Goal: Transaction & Acquisition: Subscribe to service/newsletter

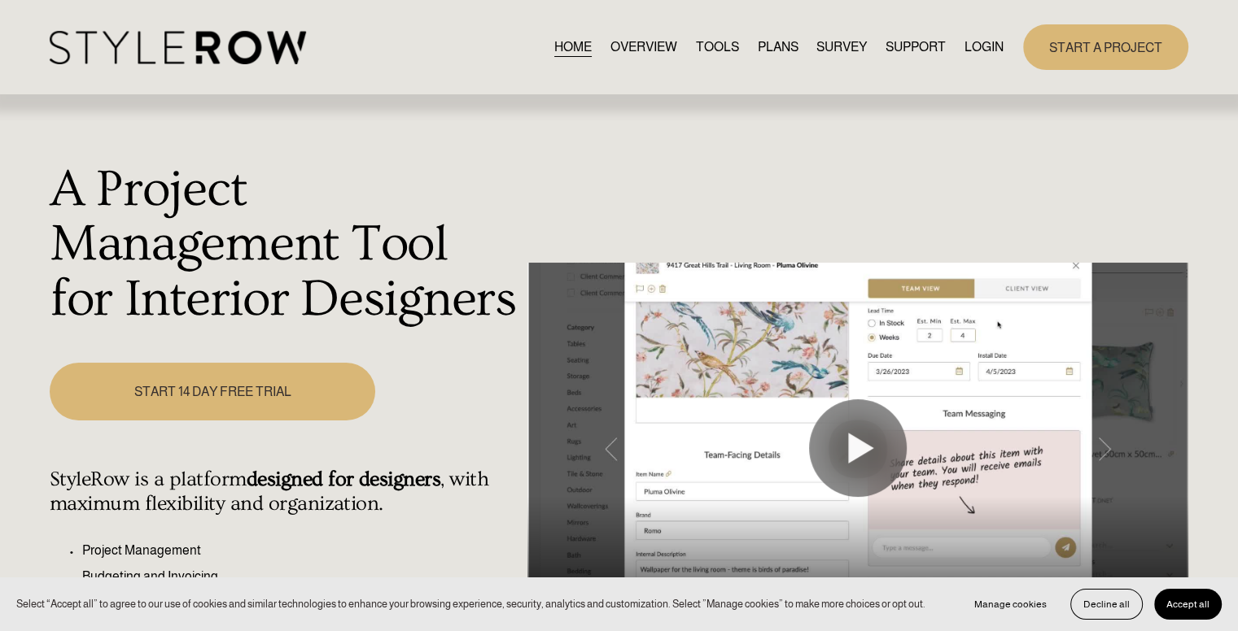
click at [982, 46] on link "LOGIN" at bounding box center [983, 47] width 39 height 22
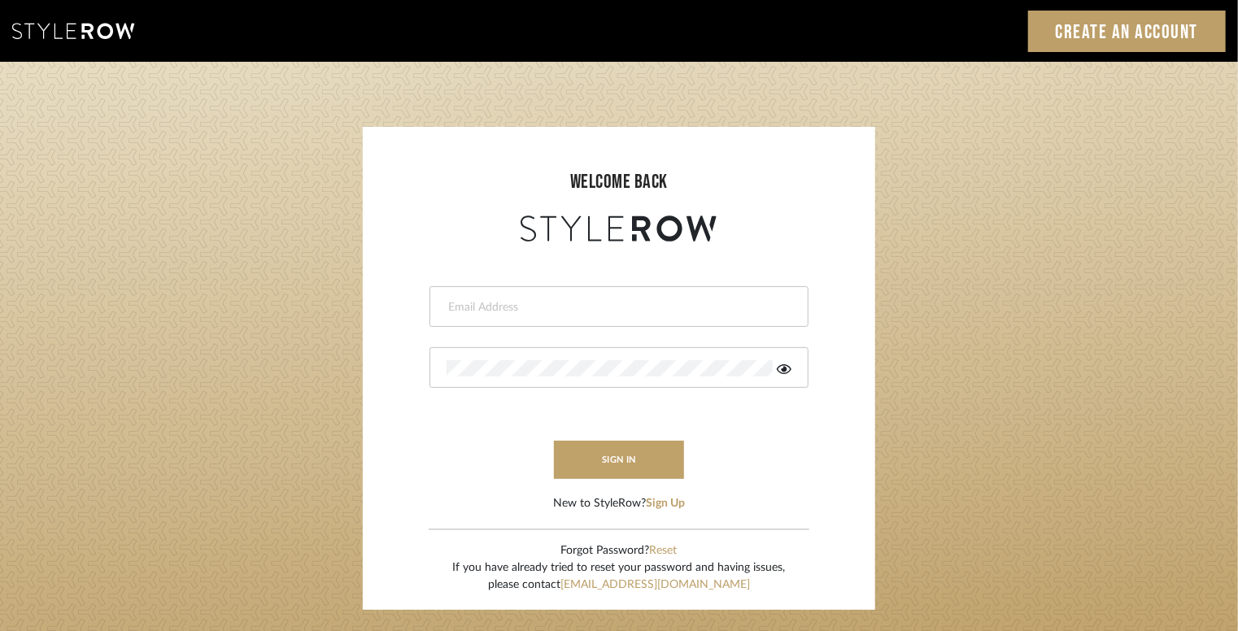
click at [496, 308] on input "email" at bounding box center [617, 307] width 341 height 16
click at [670, 505] on button "Sign Up" at bounding box center [665, 504] width 39 height 17
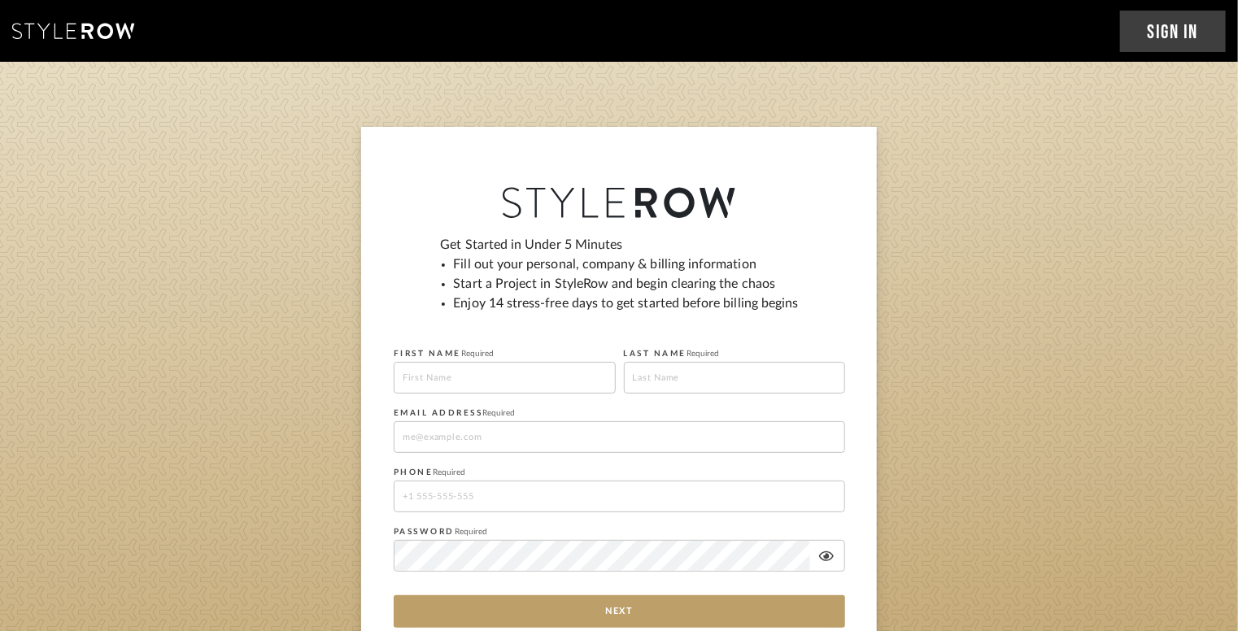
click at [488, 372] on input at bounding box center [505, 378] width 222 height 32
type input "Michael"
click at [656, 385] on input at bounding box center [735, 378] width 222 height 32
type input "Hennessy"
click at [463, 446] on input at bounding box center [620, 437] width 452 height 32
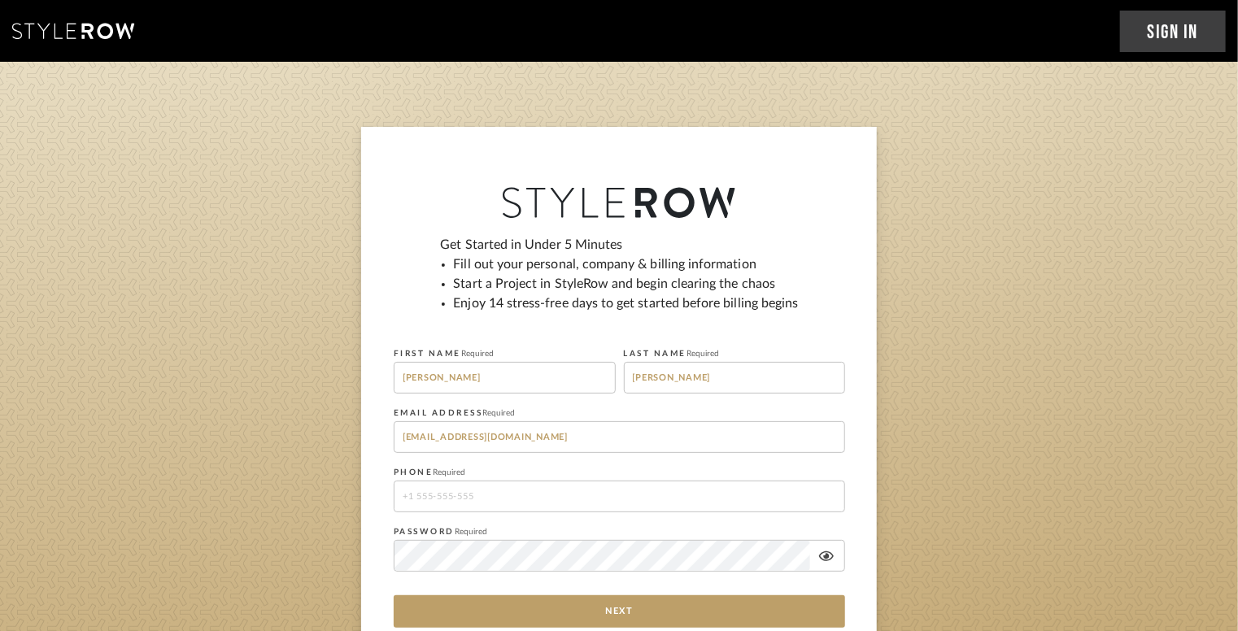
type input "mjhenn@optonline.net"
click at [449, 496] on input "tel" at bounding box center [620, 497] width 452 height 32
type input "5166339124"
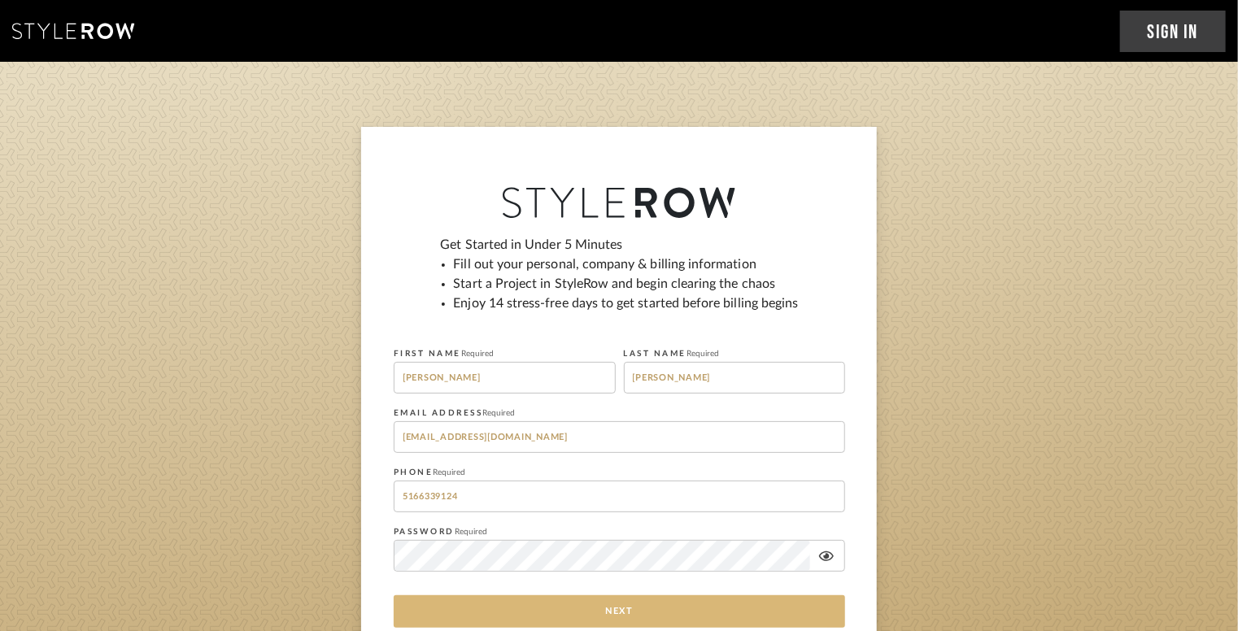
click at [571, 613] on button "Next" at bounding box center [620, 612] width 452 height 33
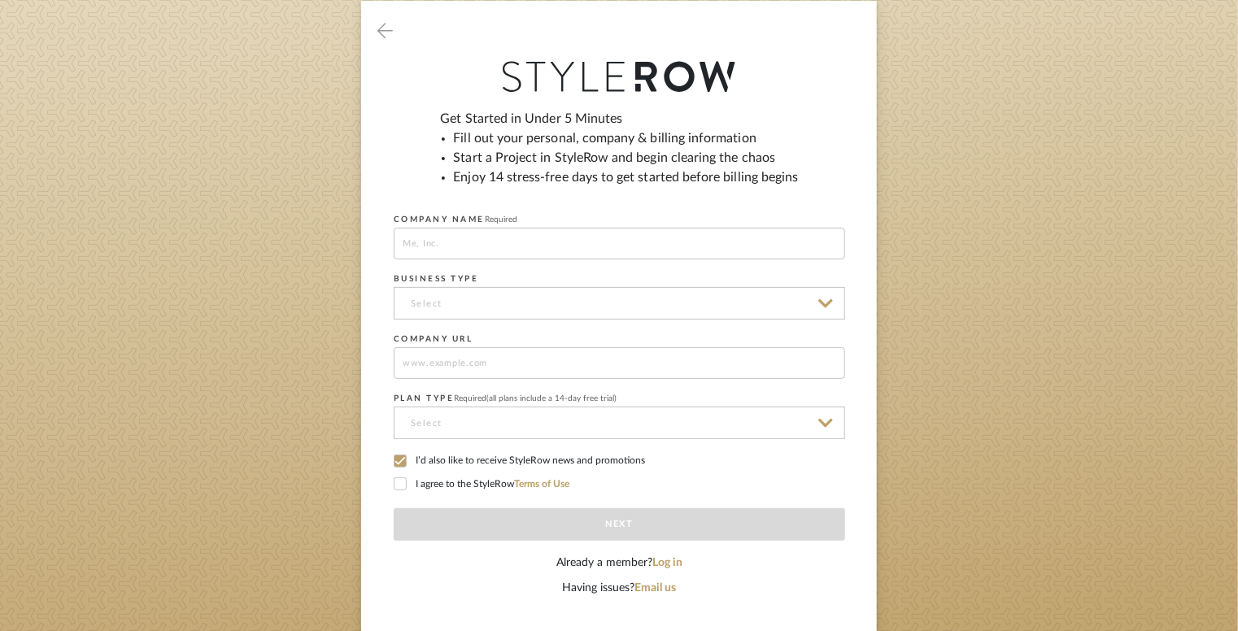
scroll to position [130, 0]
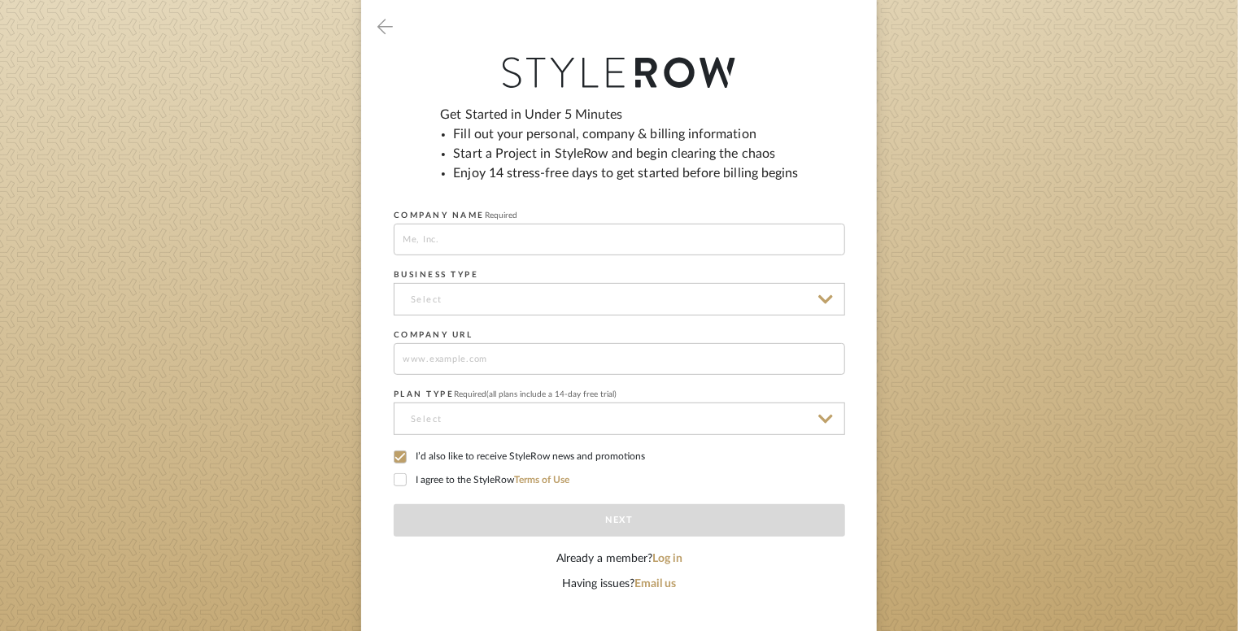
click at [477, 299] on input at bounding box center [620, 299] width 452 height 33
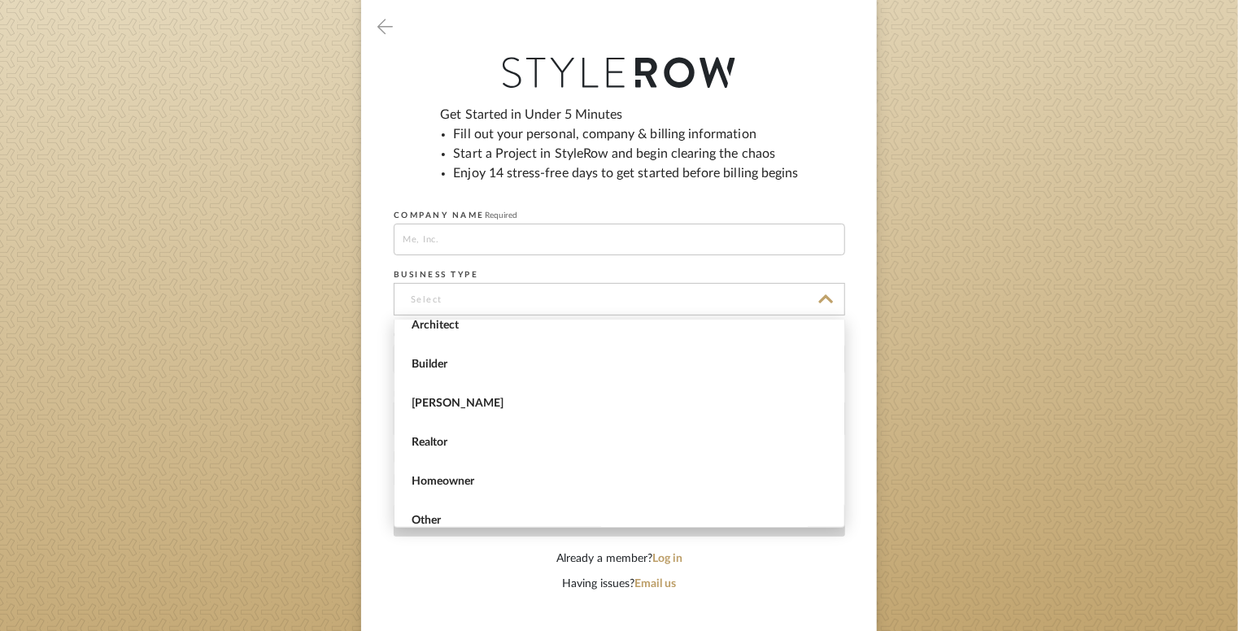
scroll to position [66, 0]
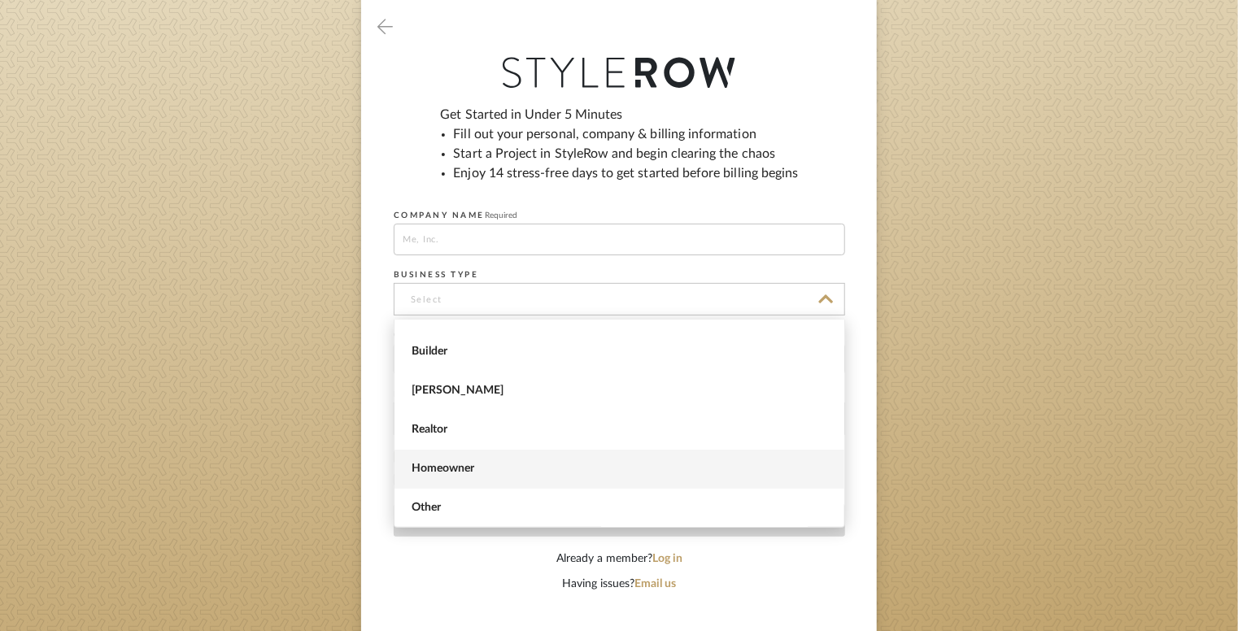
click at [601, 466] on span "Homeowner" at bounding box center [622, 469] width 420 height 14
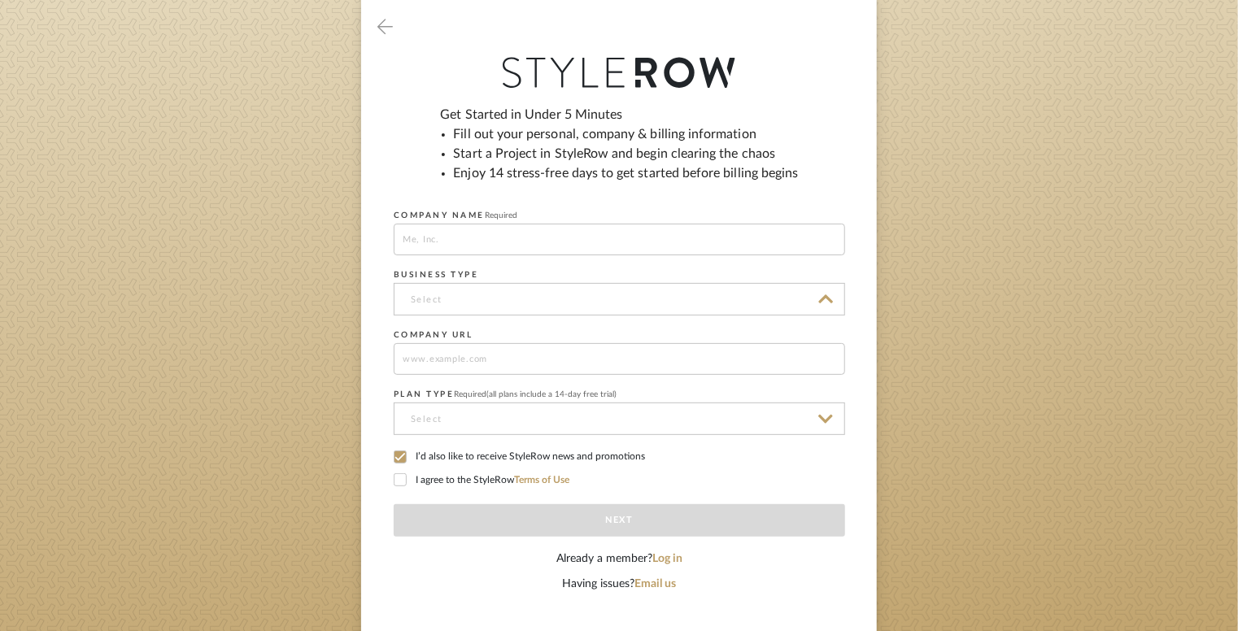
type input "Homeowner"
click at [446, 242] on input at bounding box center [620, 240] width 452 height 32
type input "me"
click at [480, 417] on input at bounding box center [620, 419] width 452 height 33
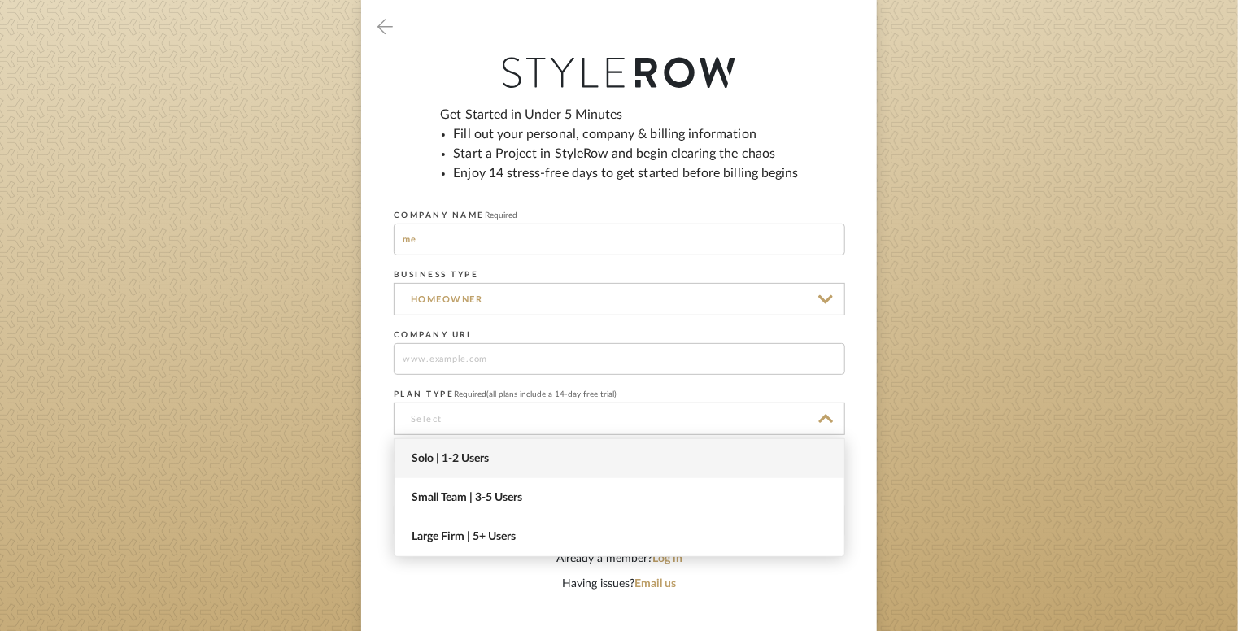
click at [464, 466] on span "Solo | 1-2 Users" at bounding box center [620, 458] width 450 height 39
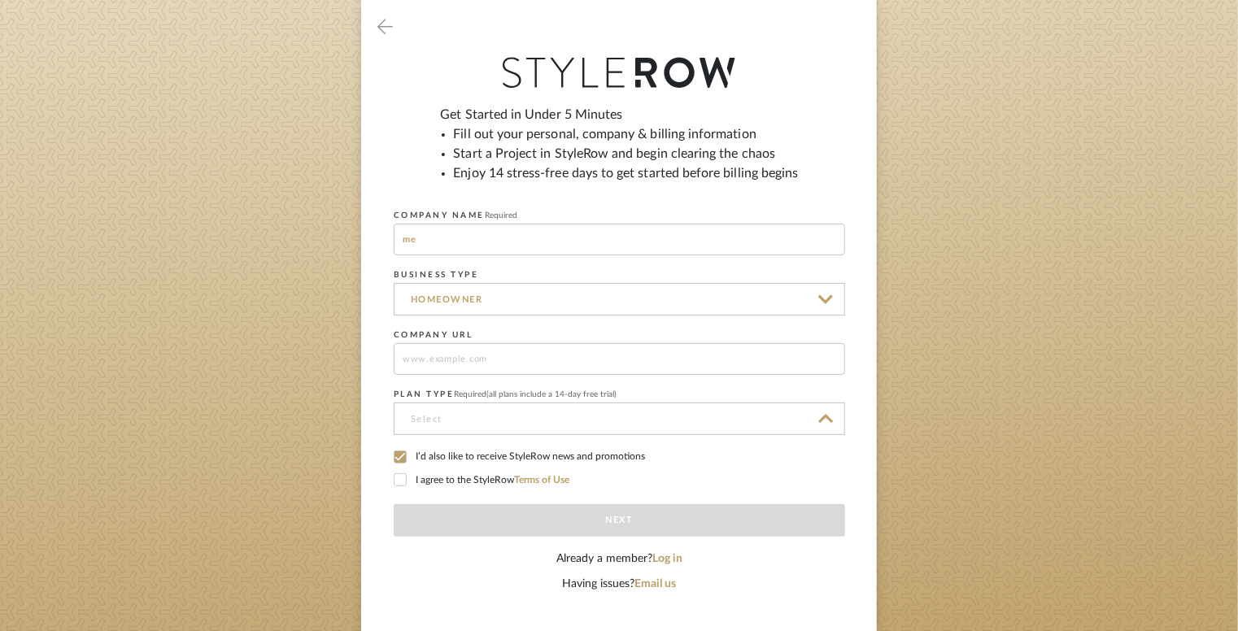
type input "Solo | 1-2 Users"
click at [402, 457] on icon at bounding box center [400, 457] width 11 height 11
click at [400, 476] on icon at bounding box center [400, 479] width 11 height 11
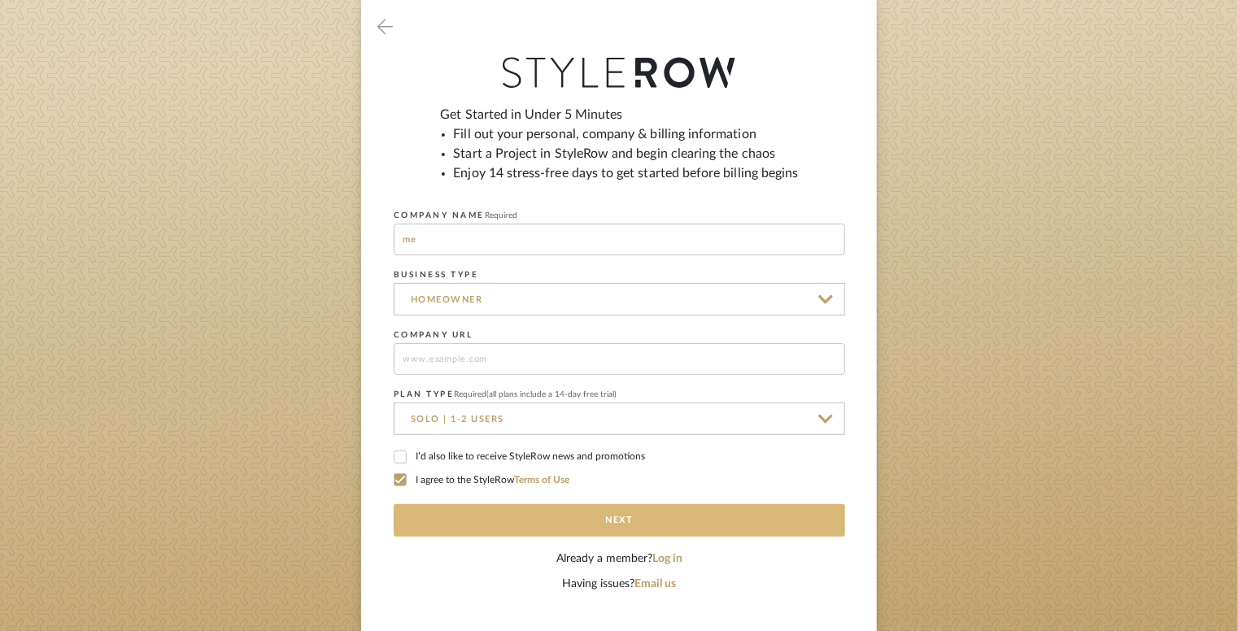
click at [464, 522] on button "Next" at bounding box center [620, 520] width 452 height 33
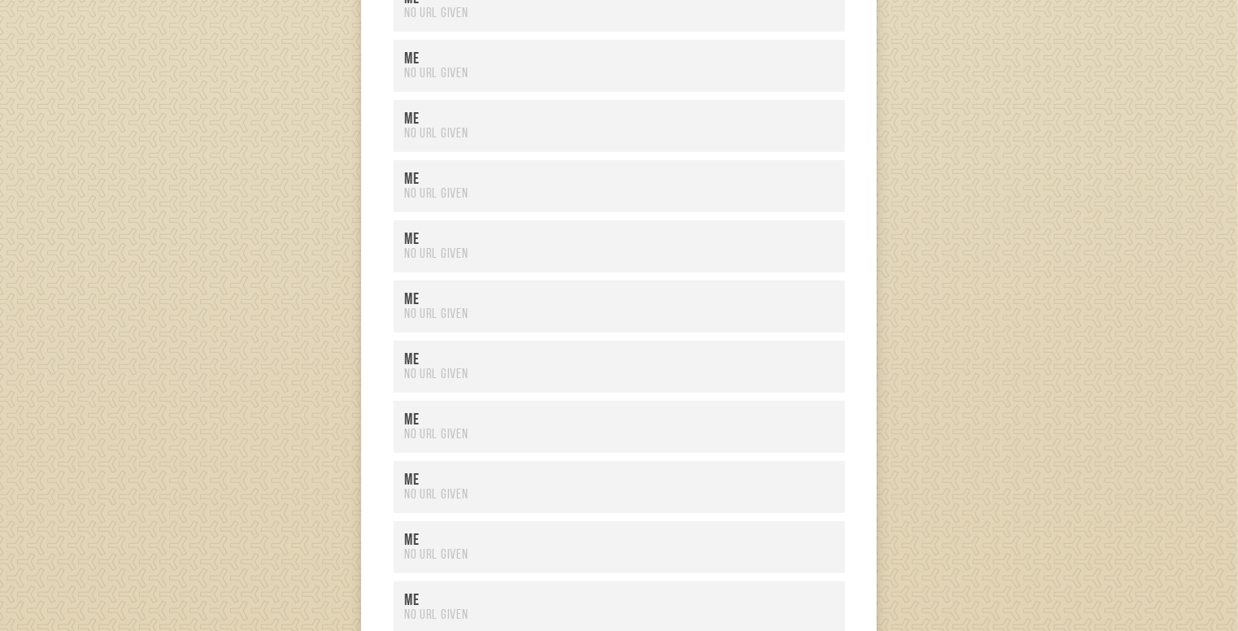
scroll to position [0, 0]
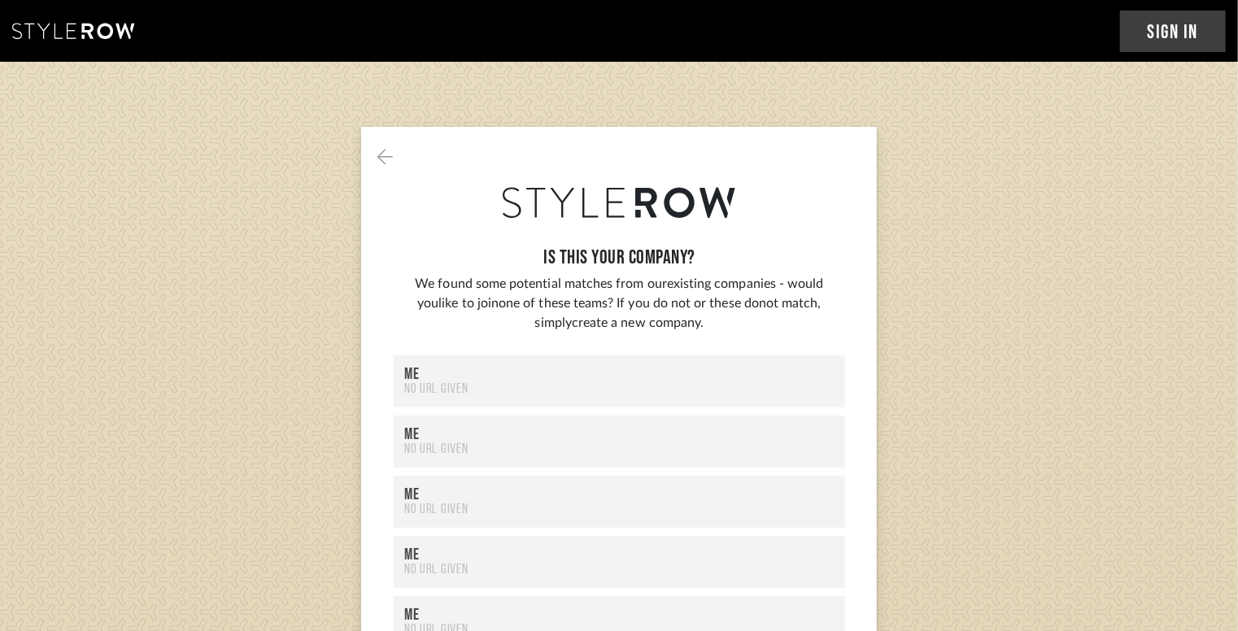
click at [385, 157] on icon at bounding box center [385, 156] width 15 height 15
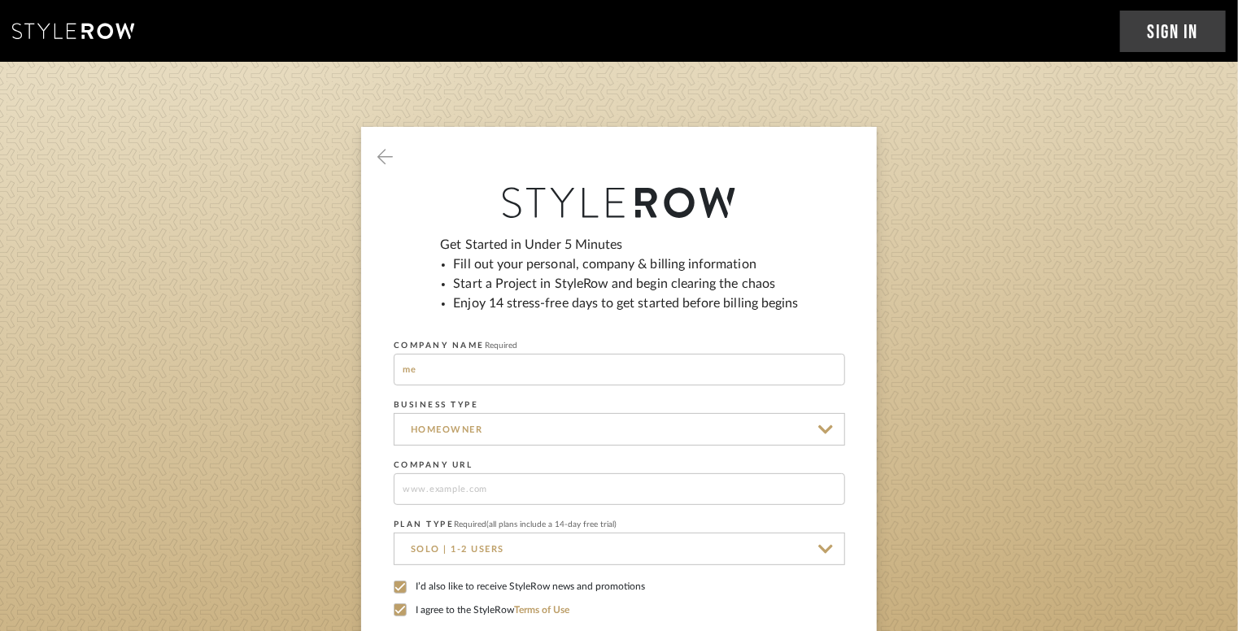
click at [440, 421] on input "Homeowner" at bounding box center [620, 429] width 452 height 33
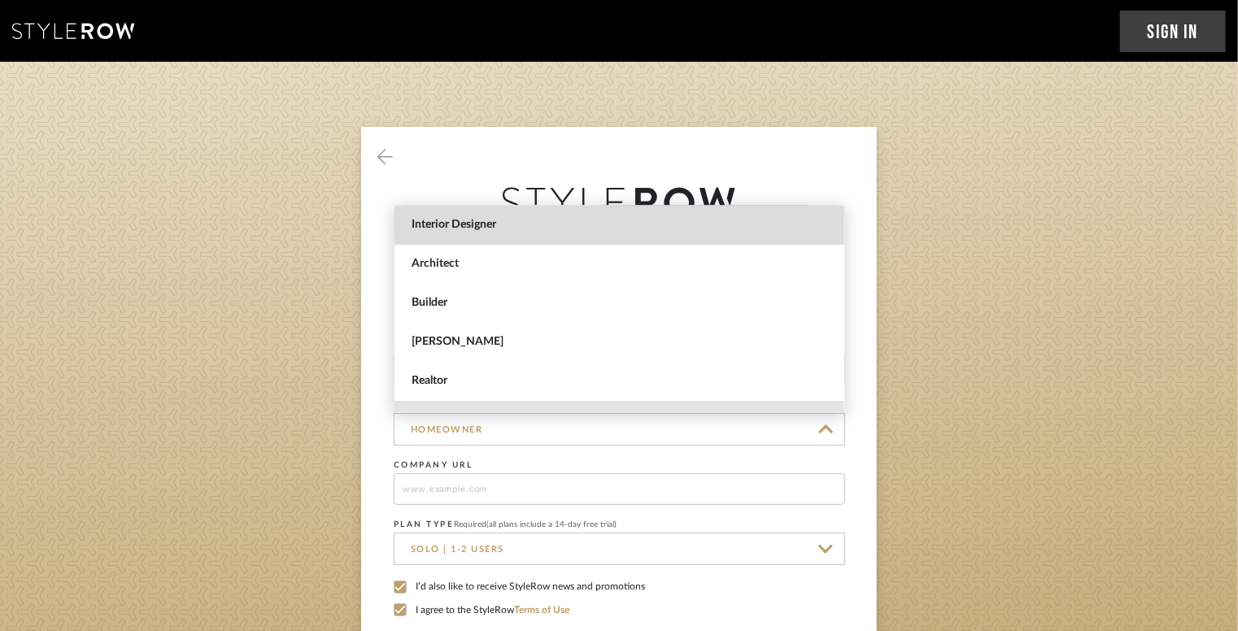
click at [730, 229] on span "Interior Designer" at bounding box center [622, 225] width 420 height 14
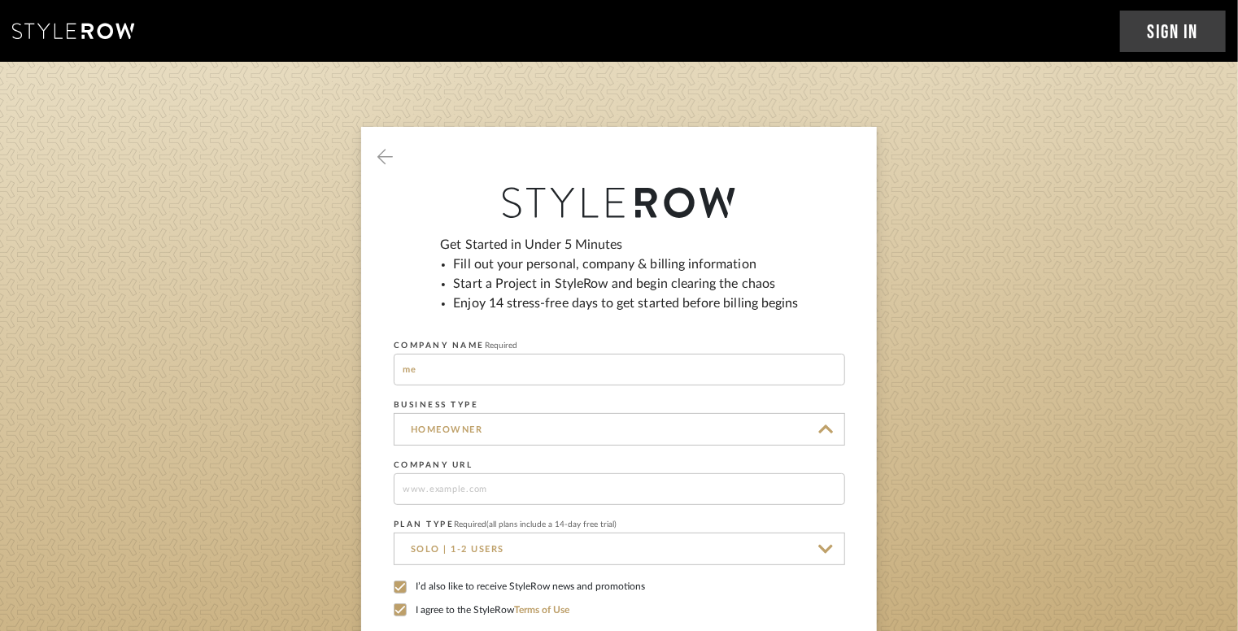
type input "Interior Designer"
click at [446, 366] on input "me" at bounding box center [620, 370] width 452 height 32
type input "balancing act"
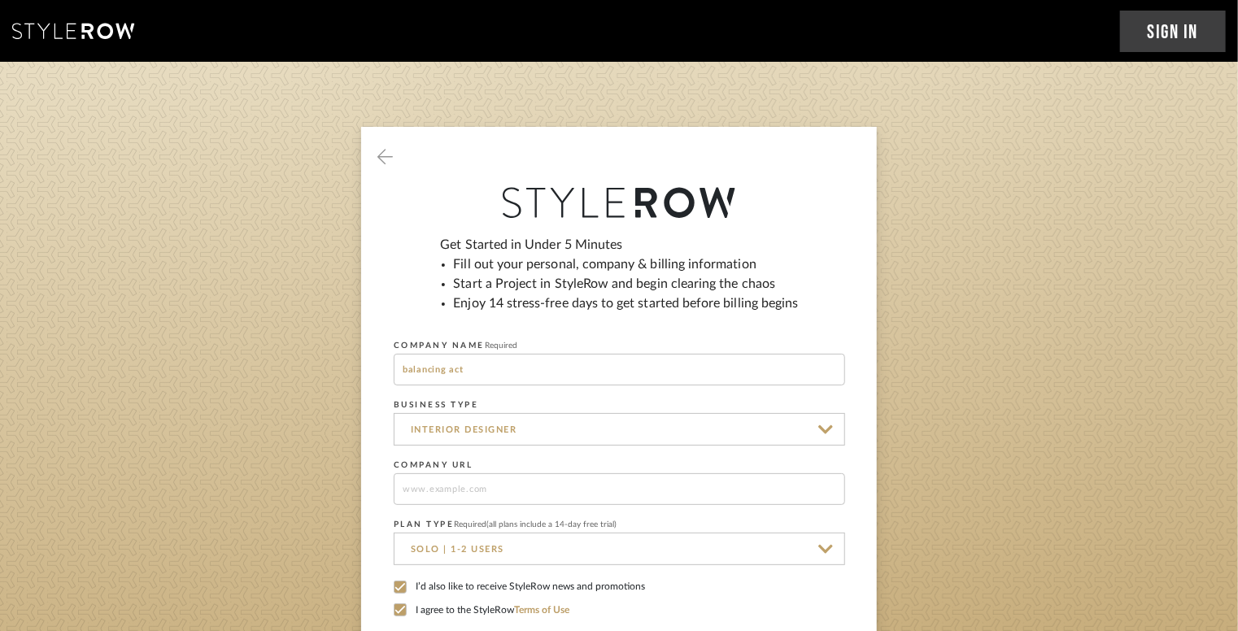
click at [1155, 42] on link "Sign In" at bounding box center [1173, 31] width 107 height 41
click at [0, 0] on link "Create an Account" at bounding box center [0, 0] width 0 height 0
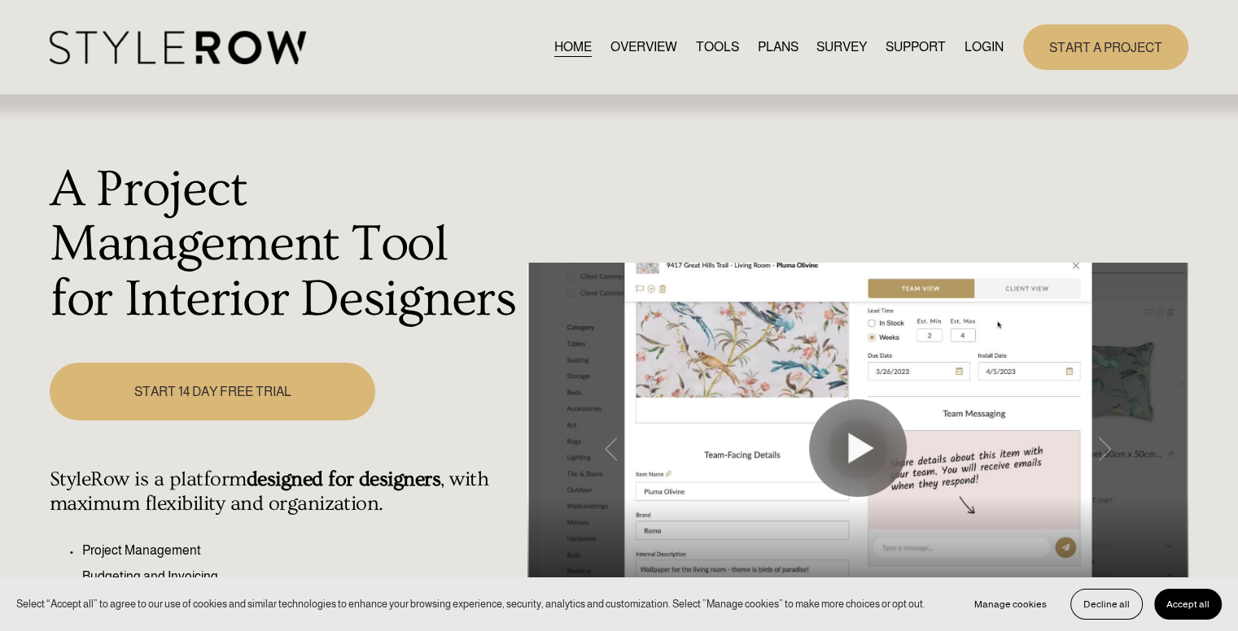
click at [991, 50] on link "LOGIN" at bounding box center [983, 47] width 39 height 22
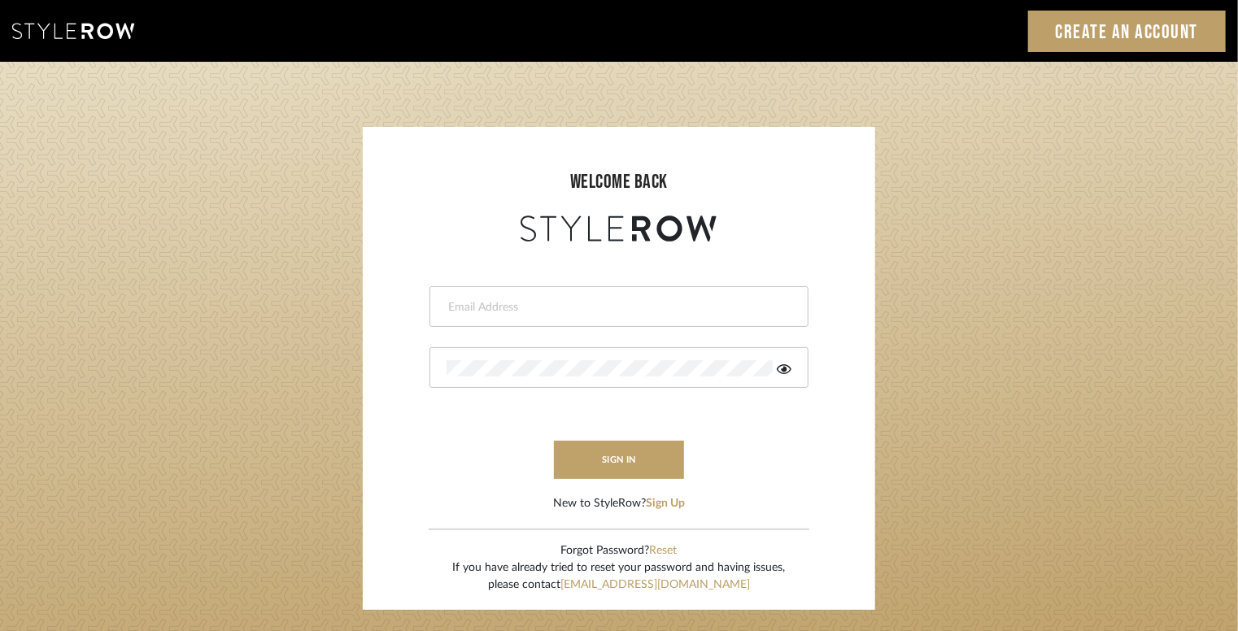
click at [482, 313] on input "email" at bounding box center [617, 307] width 341 height 16
type input "[EMAIL_ADDRESS][DOMAIN_NAME]"
click at [609, 456] on button "sign in" at bounding box center [619, 460] width 130 height 38
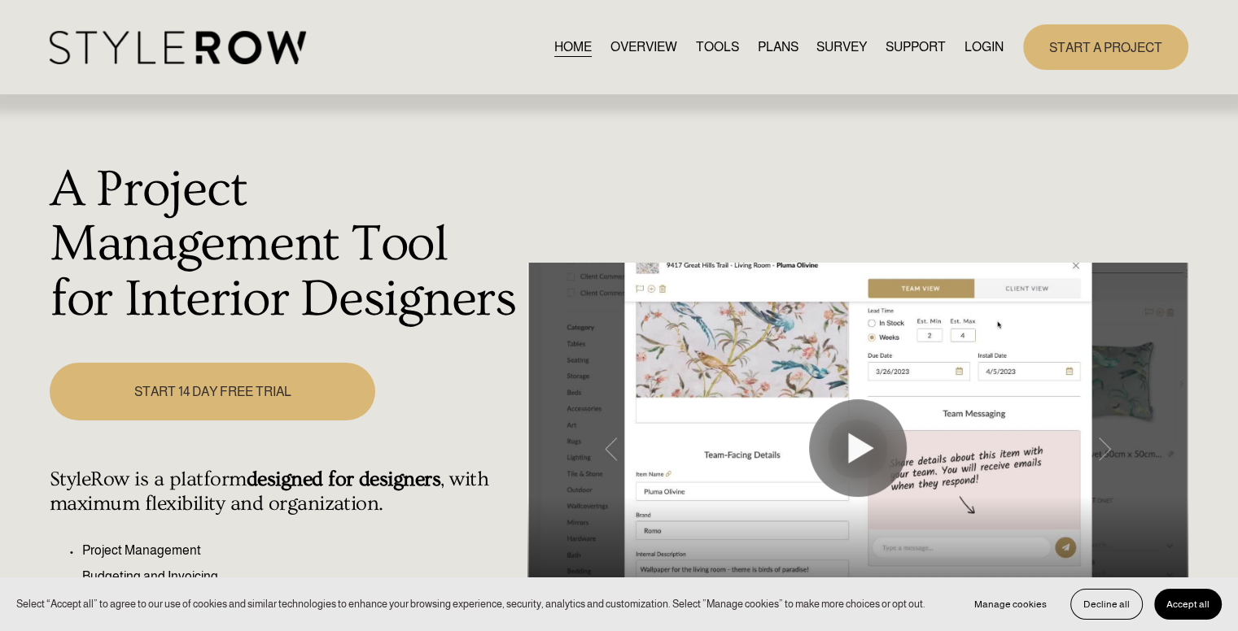
click at [1172, 604] on span "Accept all" at bounding box center [1187, 604] width 43 height 11
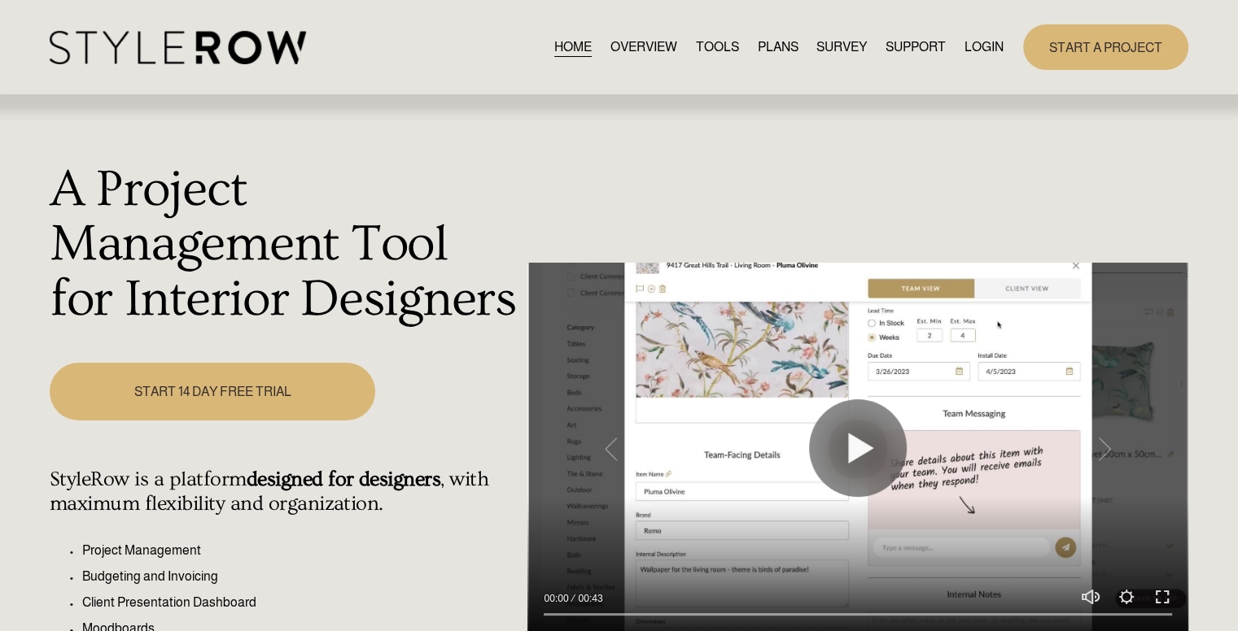
click at [980, 53] on link "LOGIN" at bounding box center [983, 47] width 39 height 22
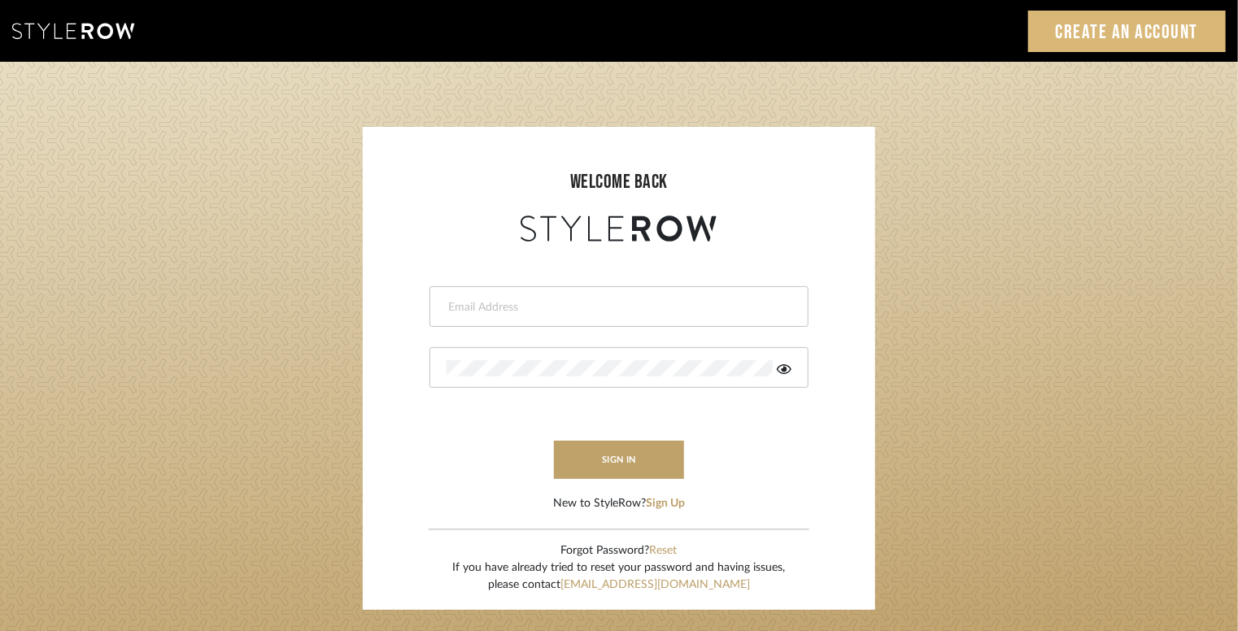
click at [1080, 27] on link "Create an Account" at bounding box center [1127, 31] width 199 height 41
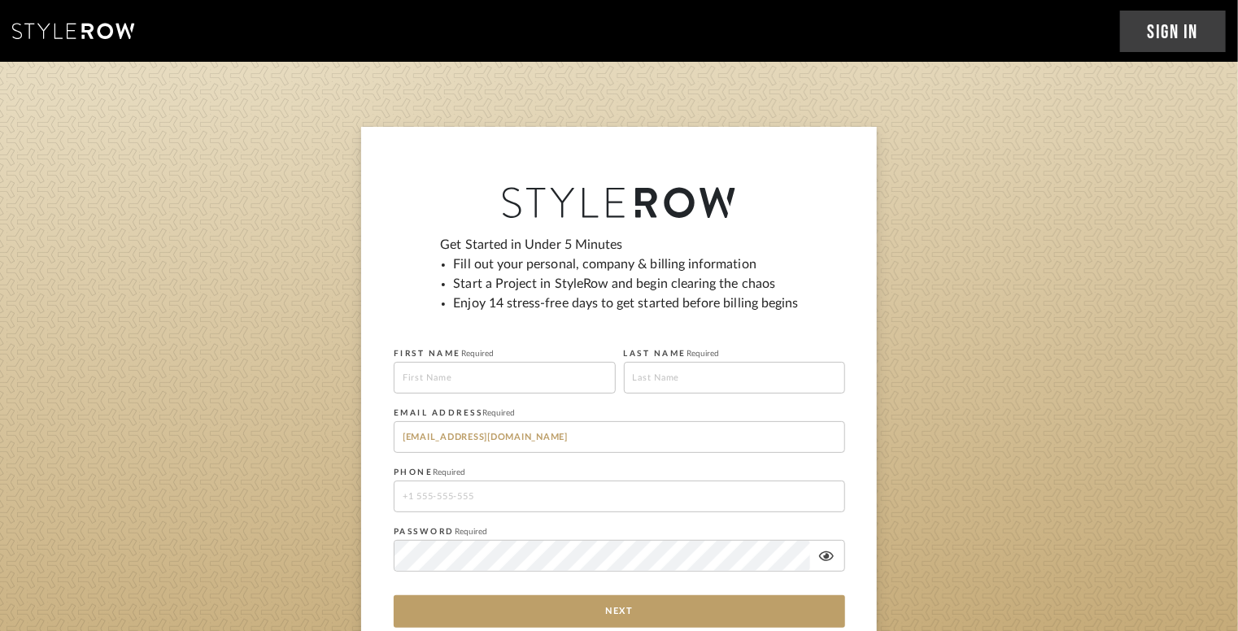
click at [509, 379] on input at bounding box center [505, 378] width 222 height 32
type input "[PERSON_NAME]"
type input "15166339124"
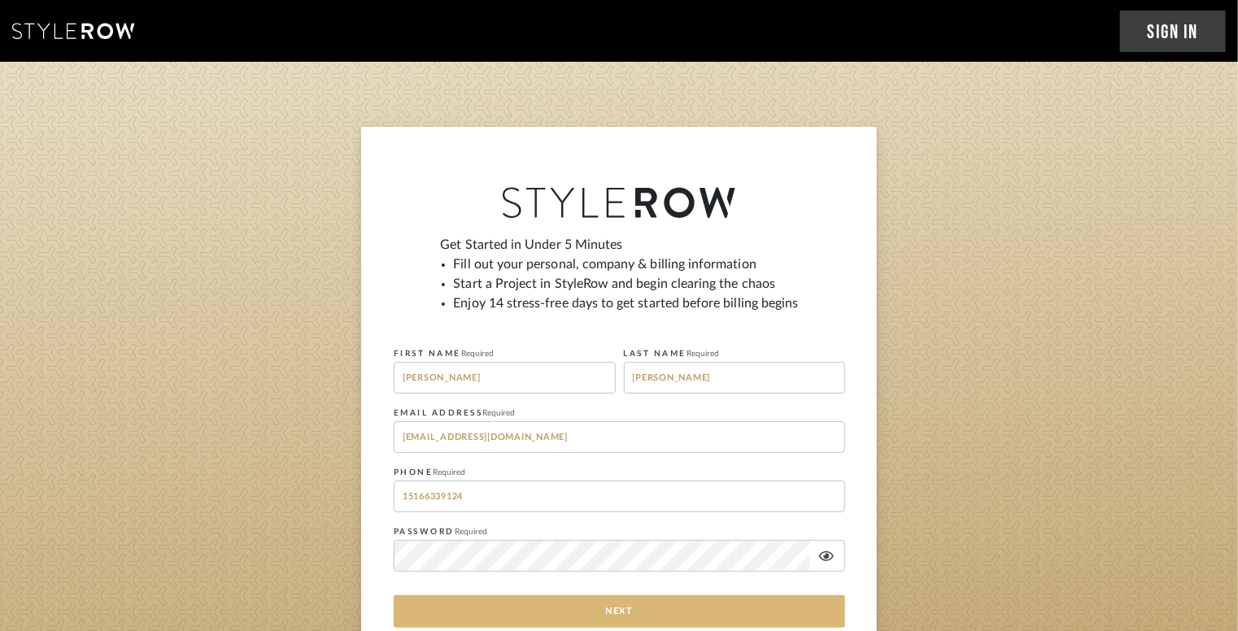
click at [537, 607] on button "Next" at bounding box center [620, 612] width 452 height 33
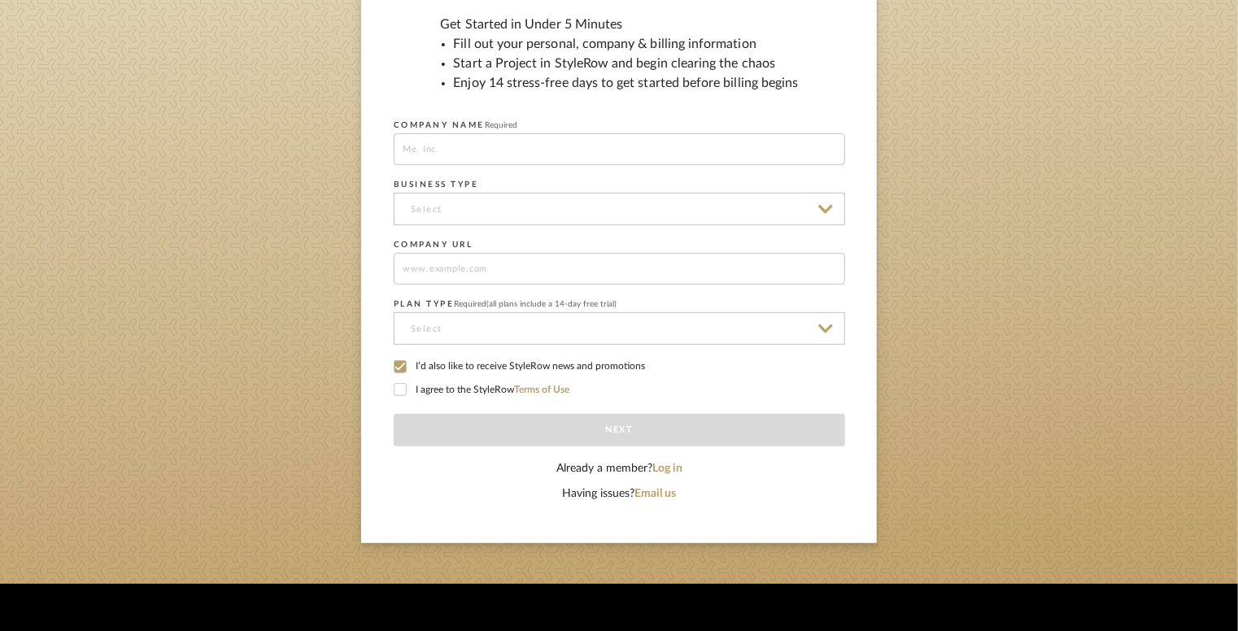
scroll to position [228, 0]
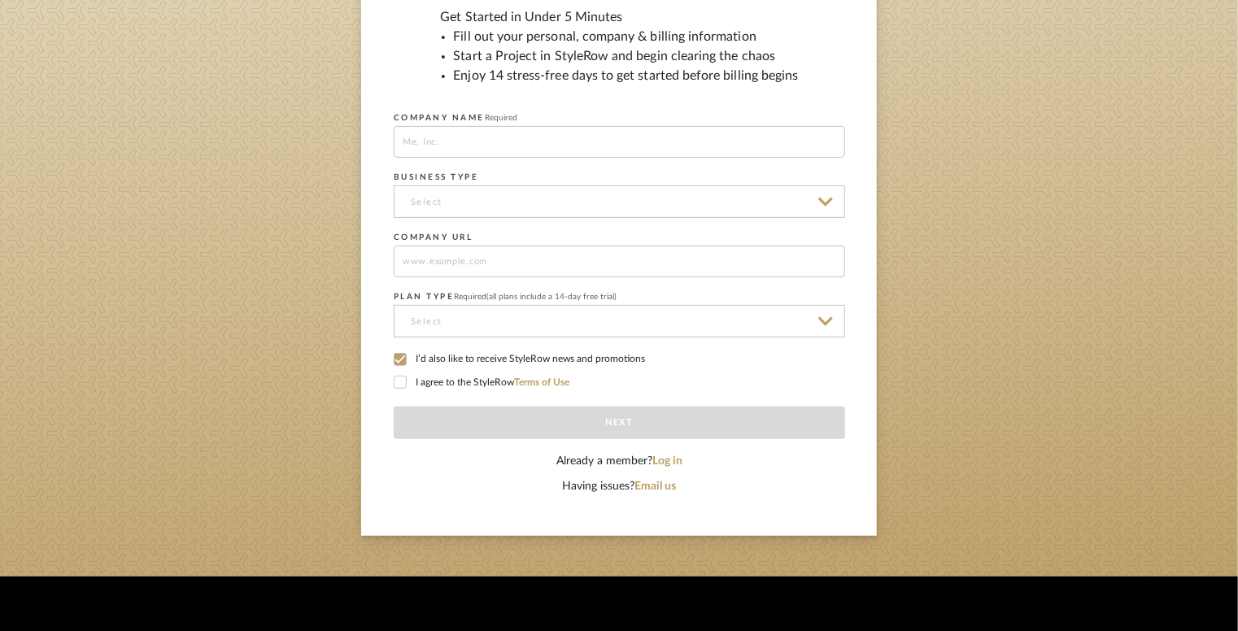
click at [397, 358] on icon at bounding box center [400, 359] width 11 height 11
click at [397, 380] on icon at bounding box center [400, 382] width 11 height 11
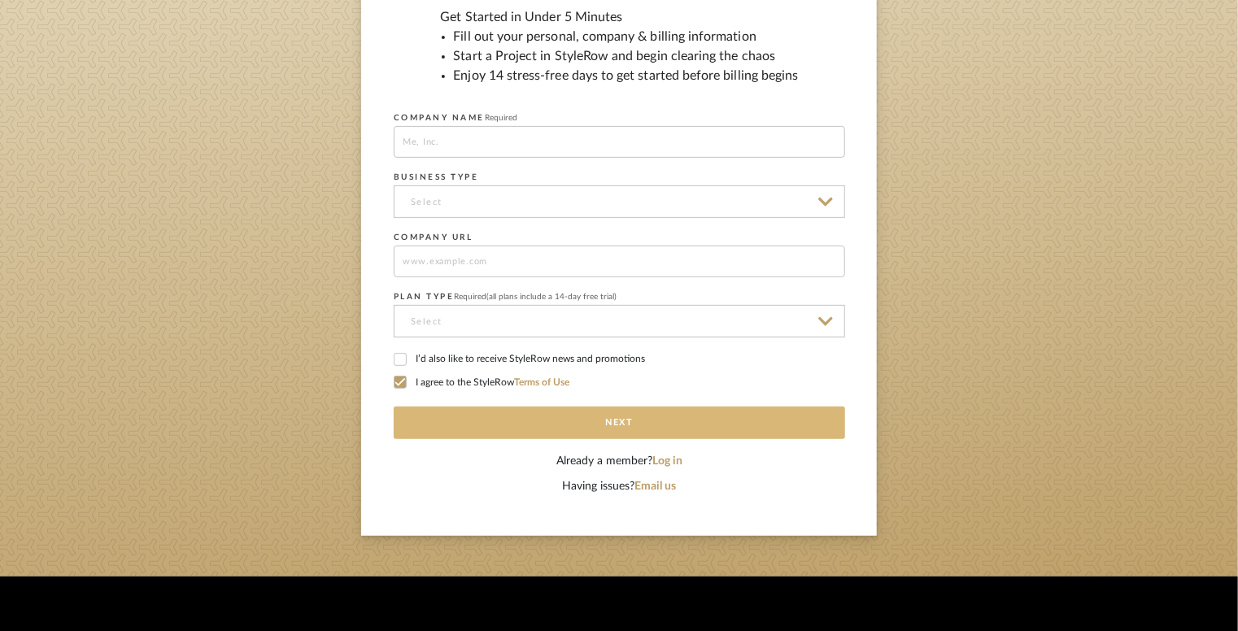
click at [464, 417] on button "Next" at bounding box center [620, 423] width 452 height 33
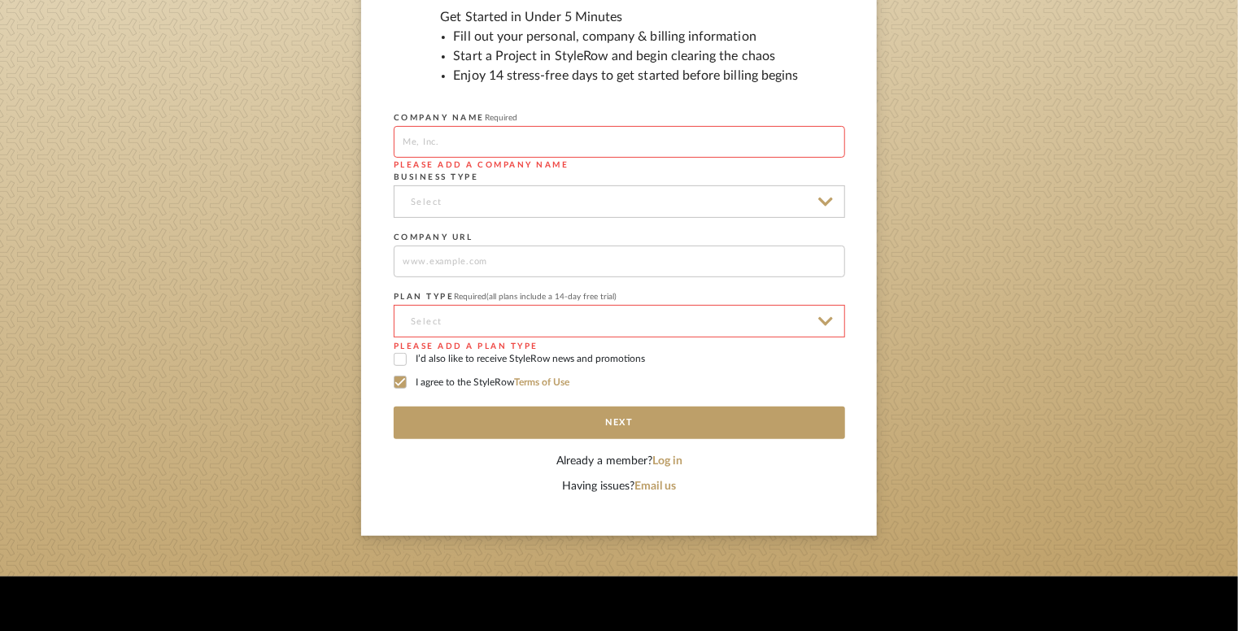
click at [487, 147] on input at bounding box center [620, 142] width 452 height 32
type input "balancing act"
click at [475, 318] on input at bounding box center [620, 321] width 452 height 33
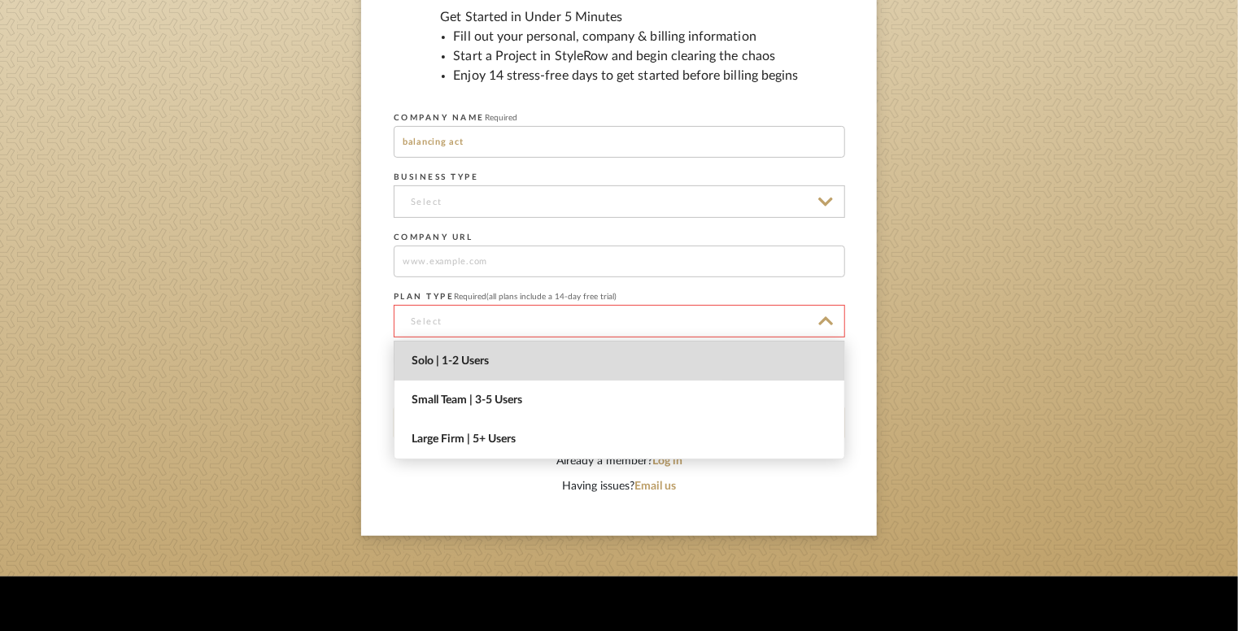
click at [474, 356] on span "Solo | 1-2 Users" at bounding box center [622, 362] width 420 height 14
type input "Solo | 1-2 Users"
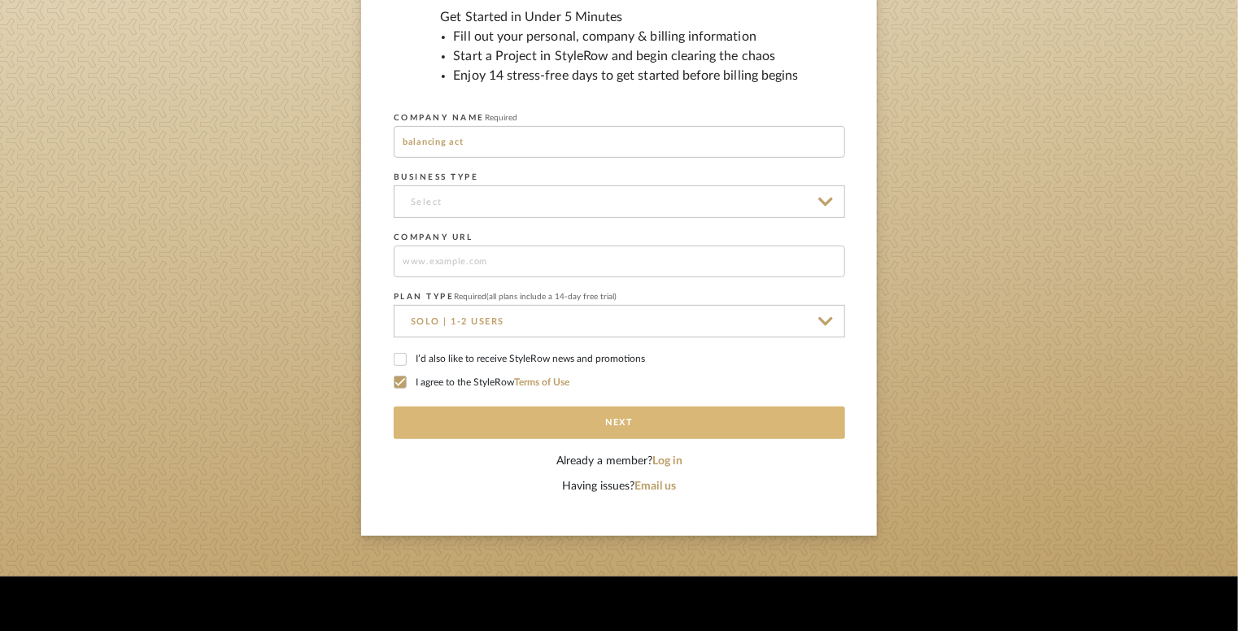
click at [472, 414] on button "Next" at bounding box center [620, 423] width 452 height 33
